Goal: Task Accomplishment & Management: Use online tool/utility

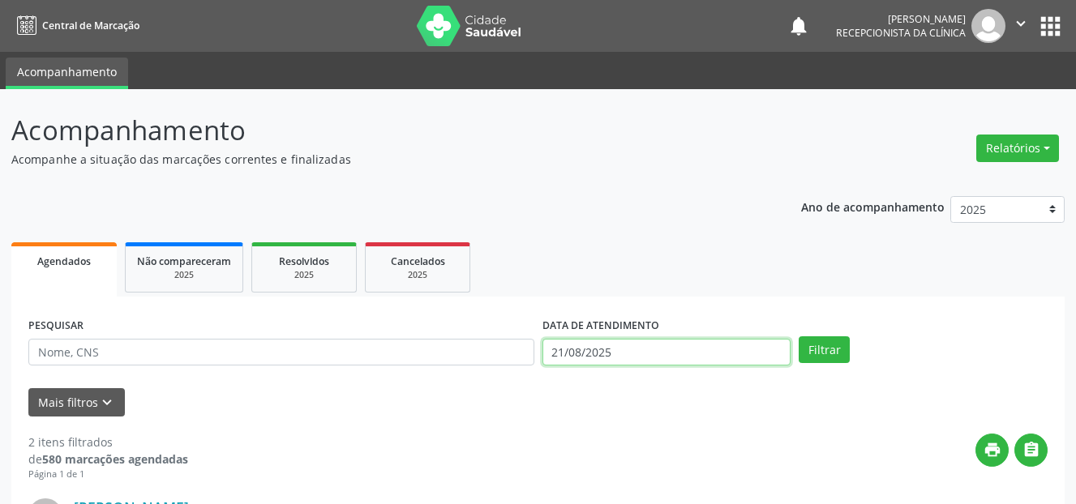
click at [631, 354] on input "21/08/2025" at bounding box center [666, 353] width 249 height 28
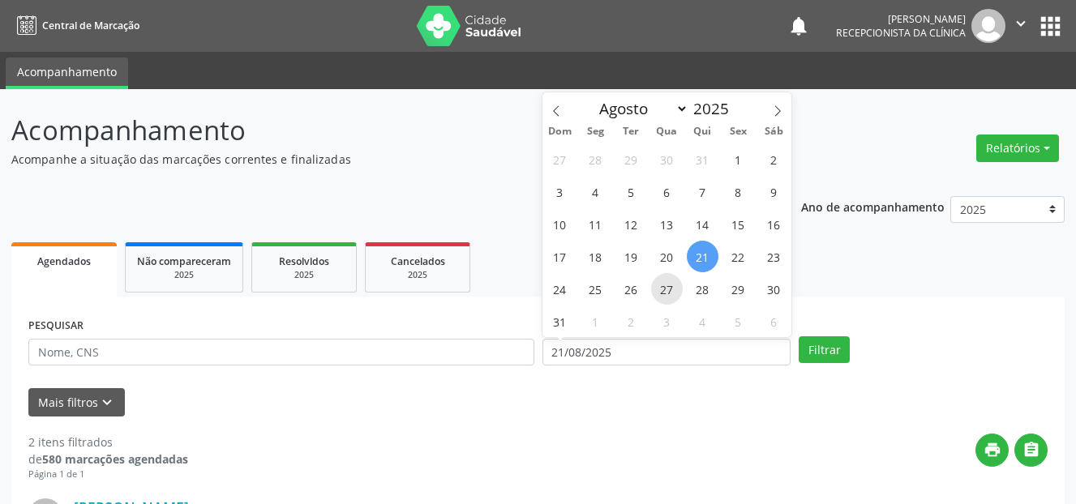
click at [665, 288] on span "27" at bounding box center [667, 289] width 32 height 32
type input "[DATE]"
click at [665, 288] on span "27" at bounding box center [667, 289] width 32 height 32
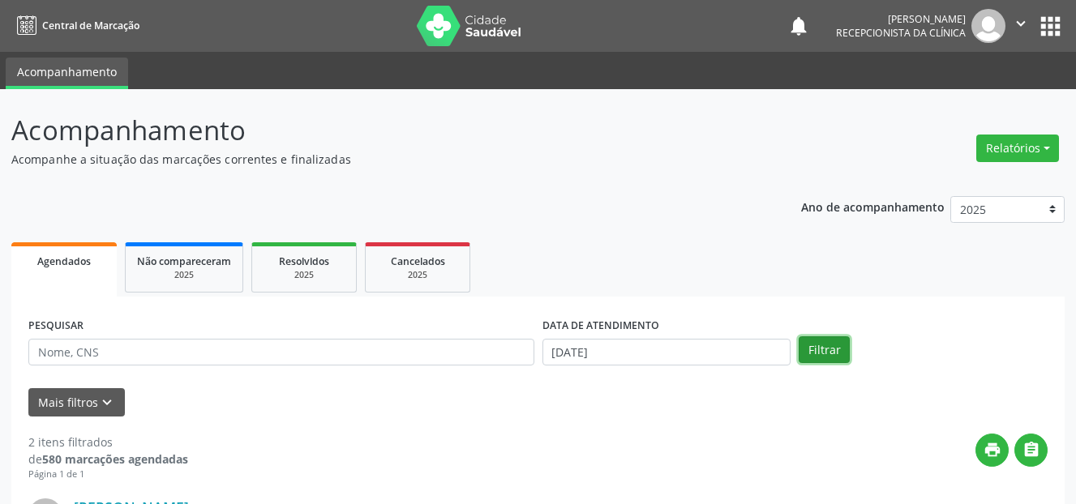
click at [820, 347] on button "Filtrar" at bounding box center [824, 350] width 51 height 28
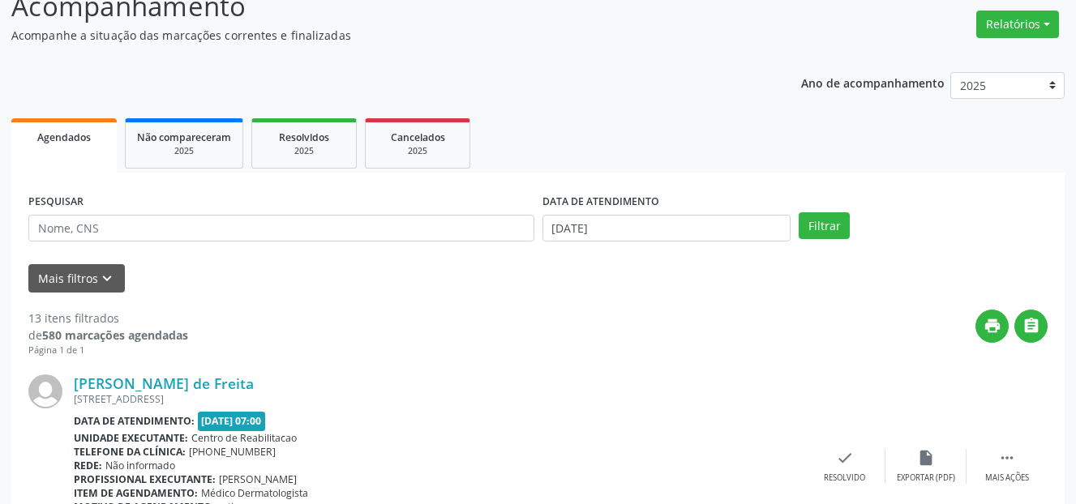
scroll to position [162, 0]
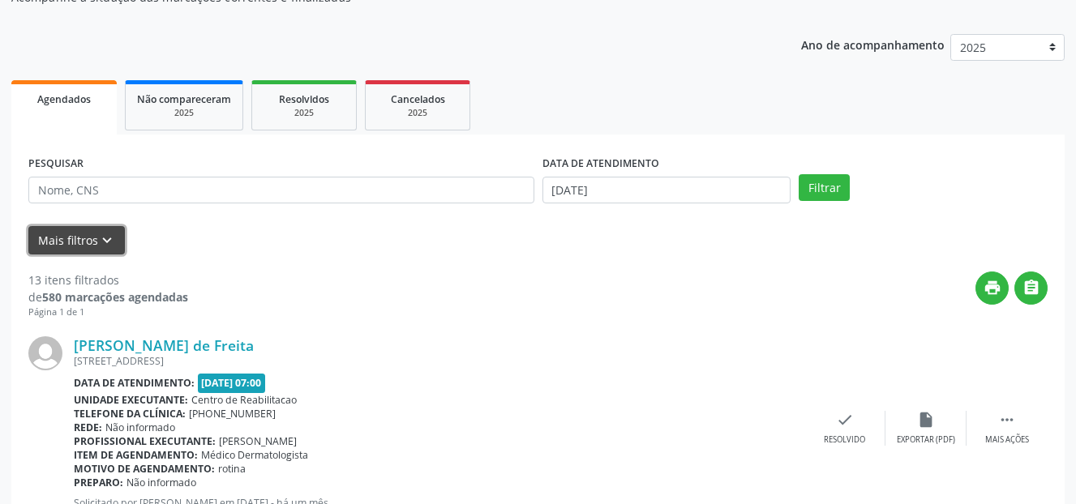
click at [98, 233] on icon "keyboard_arrow_down" at bounding box center [107, 241] width 18 height 18
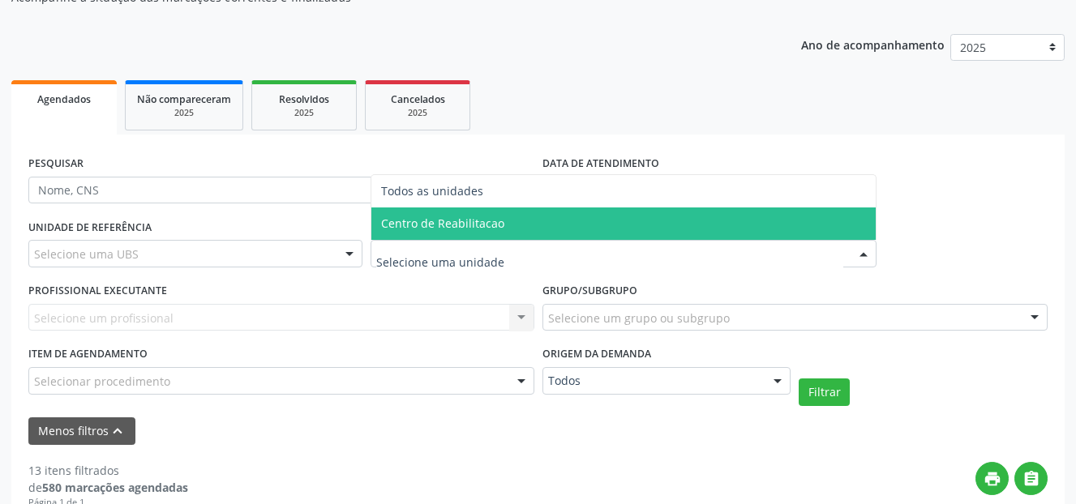
click at [409, 224] on span "Centro de Reabilitacao" at bounding box center [442, 223] width 123 height 15
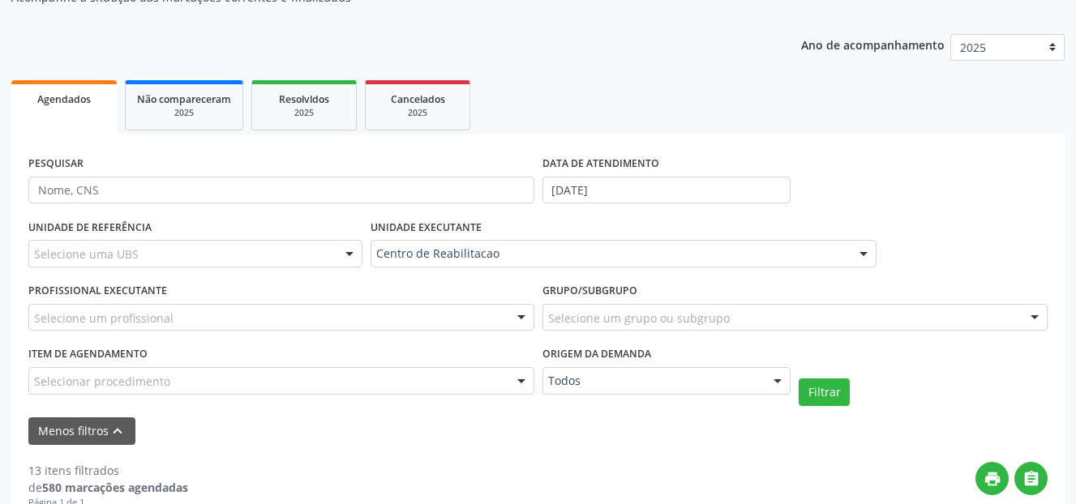
click at [197, 315] on div "Selecione um profissional" at bounding box center [281, 318] width 506 height 28
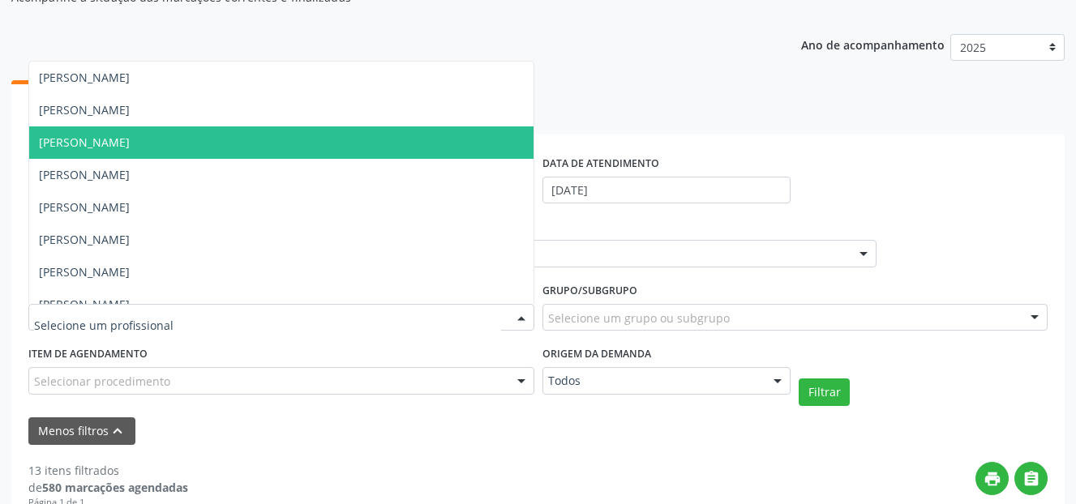
click at [130, 145] on span "[PERSON_NAME]" at bounding box center [84, 142] width 91 height 15
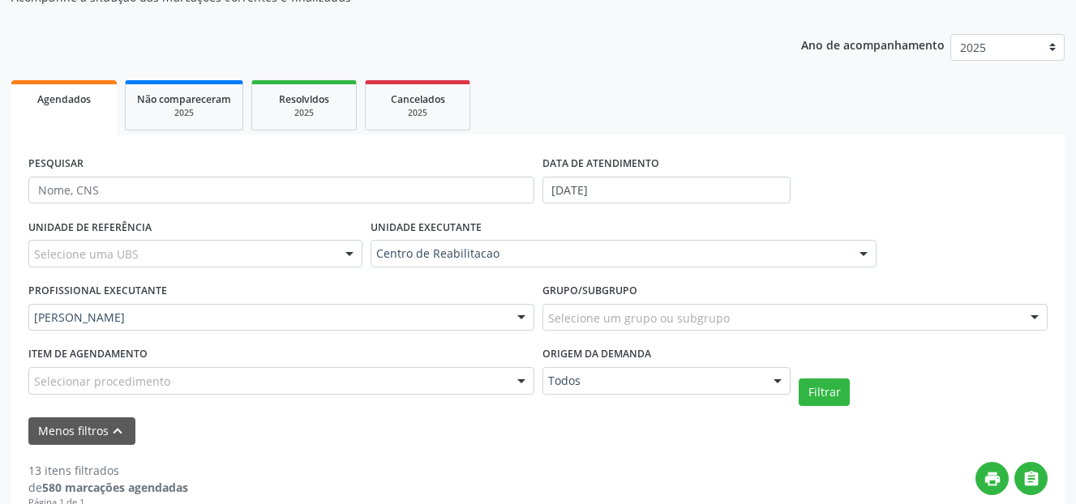
click at [347, 380] on div "Selecionar procedimento" at bounding box center [281, 381] width 506 height 28
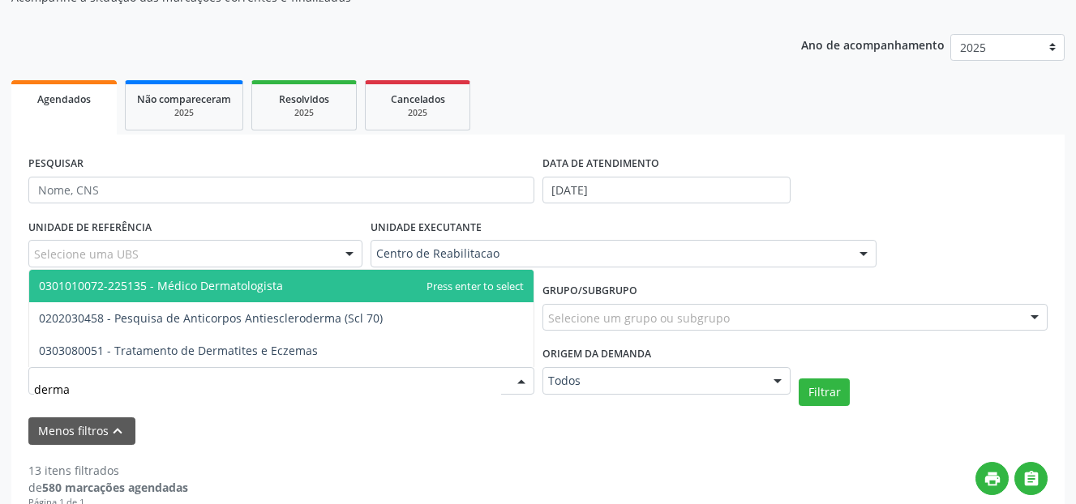
type input "dermat"
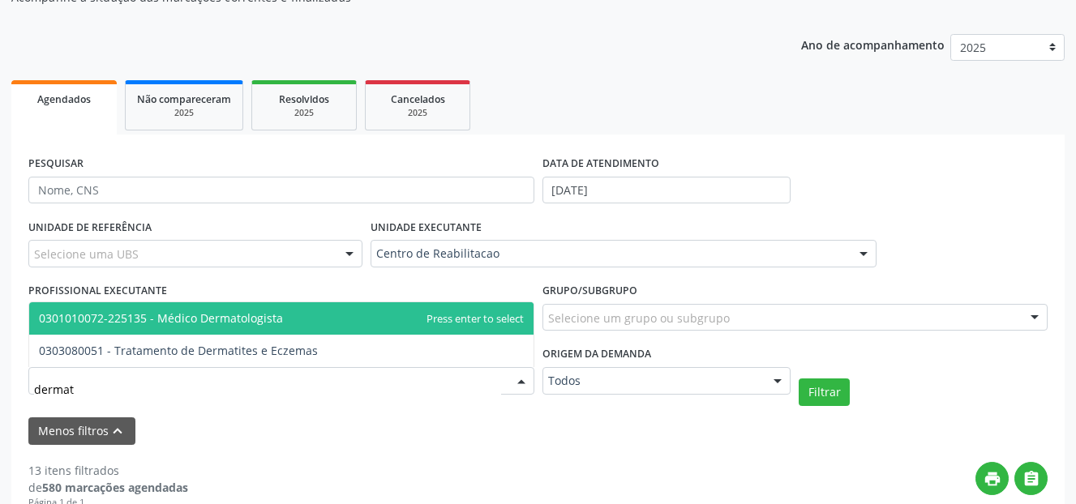
click at [288, 319] on span "0301010072-225135 - Médico Dermatologista" at bounding box center [281, 318] width 504 height 32
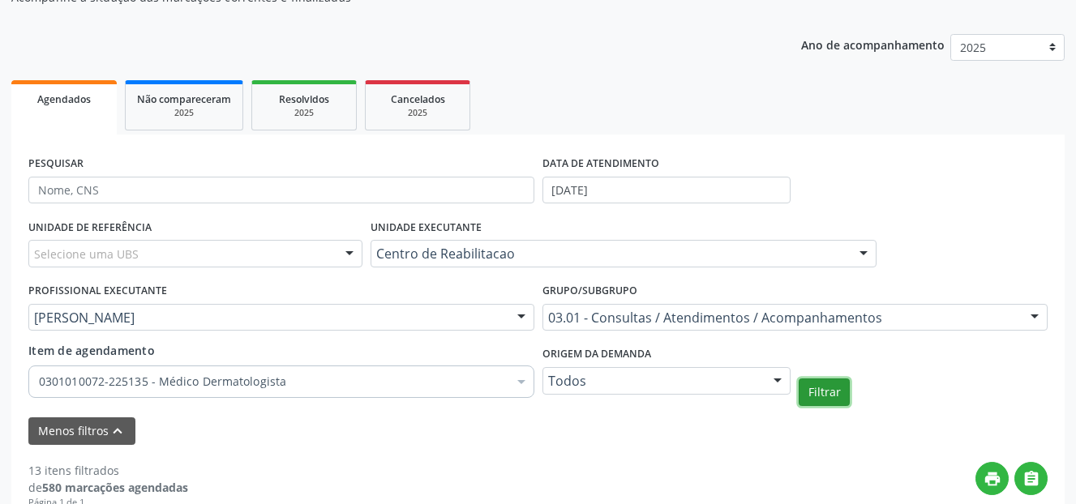
click at [837, 397] on button "Filtrar" at bounding box center [824, 393] width 51 height 28
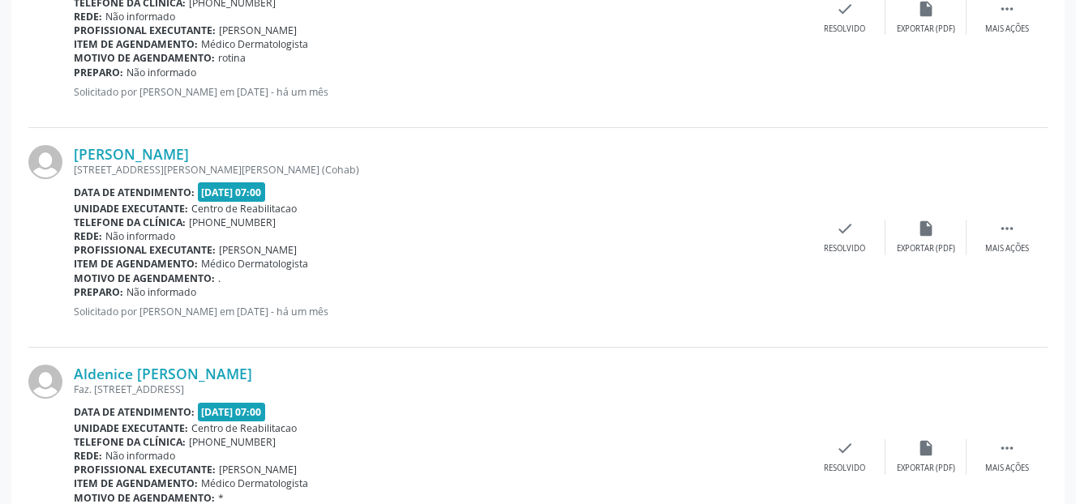
scroll to position [486, 0]
